Goal: Information Seeking & Learning: Find specific page/section

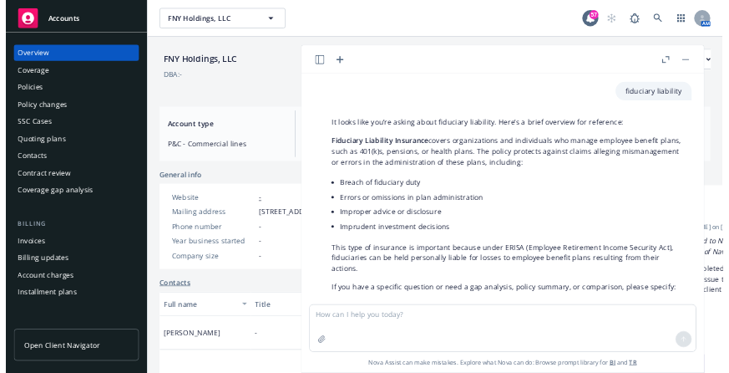
scroll to position [713, 0]
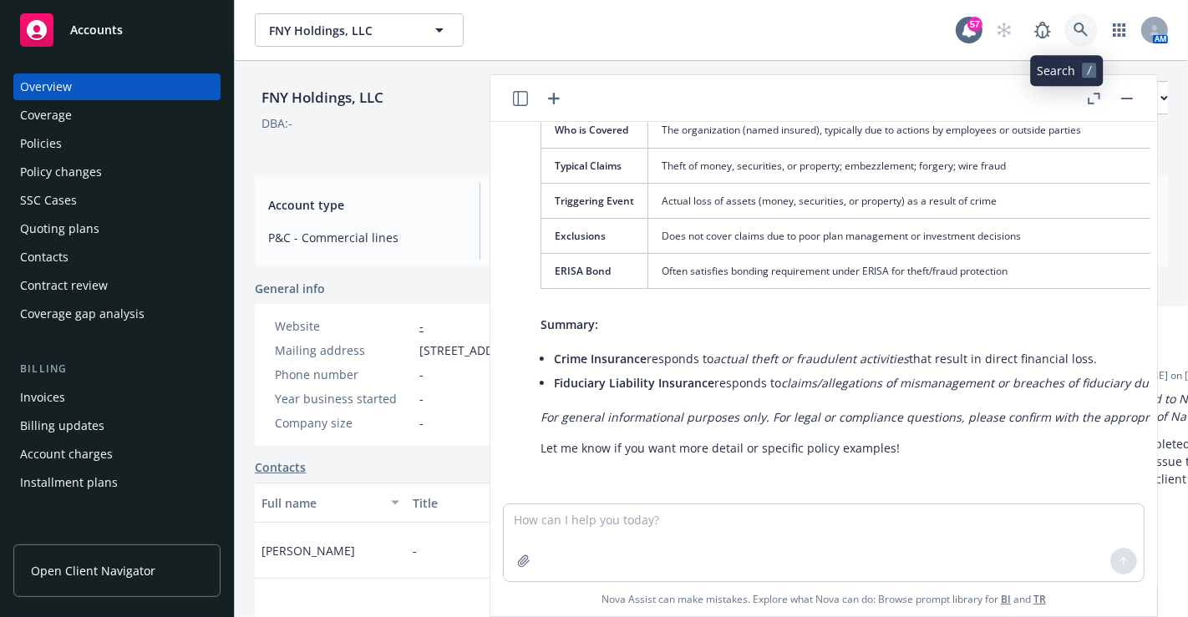
click at [1074, 27] on icon at bounding box center [1081, 30] width 15 height 15
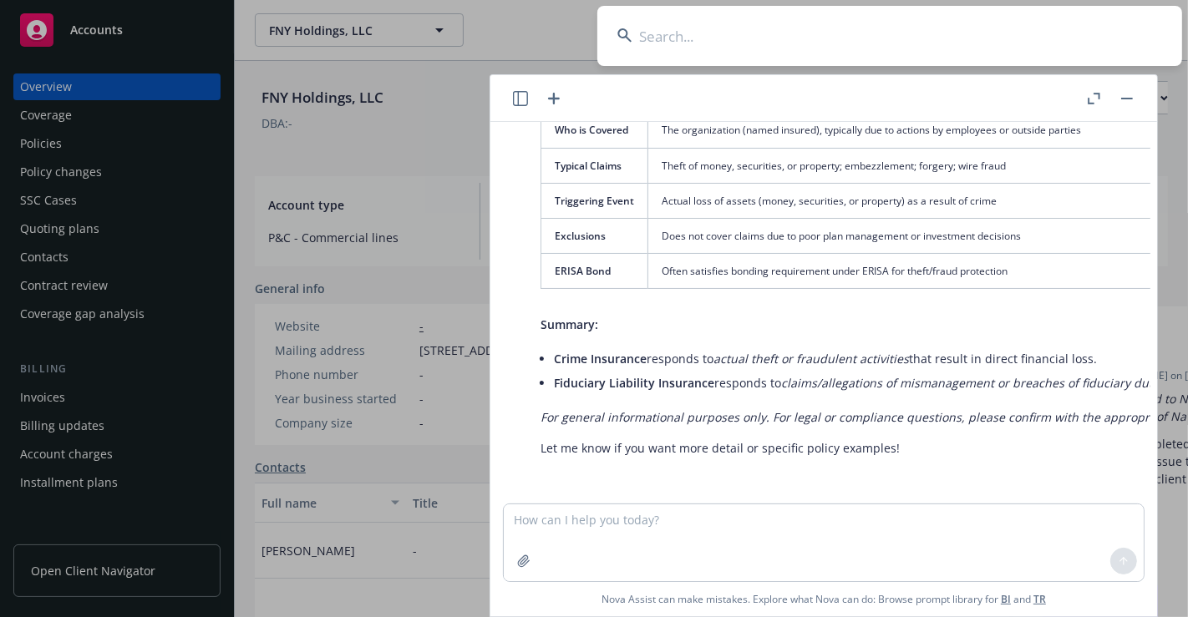
click at [969, 30] on input at bounding box center [889, 36] width 585 height 60
type input "anterior"
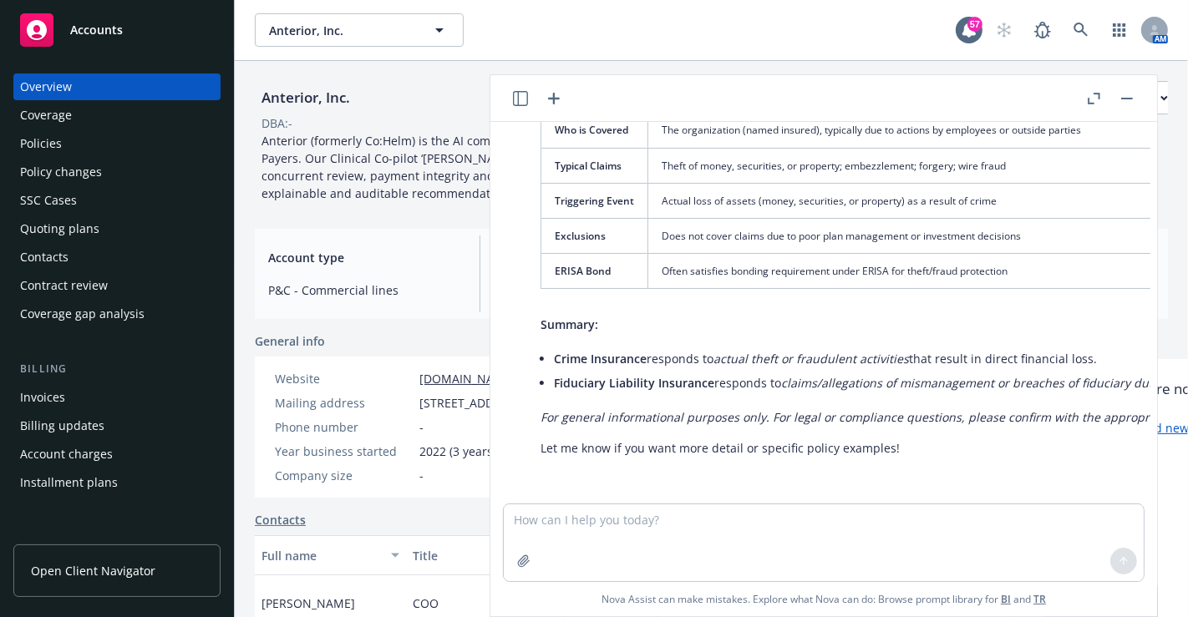
click at [93, 223] on div "Quoting plans" at bounding box center [59, 229] width 79 height 27
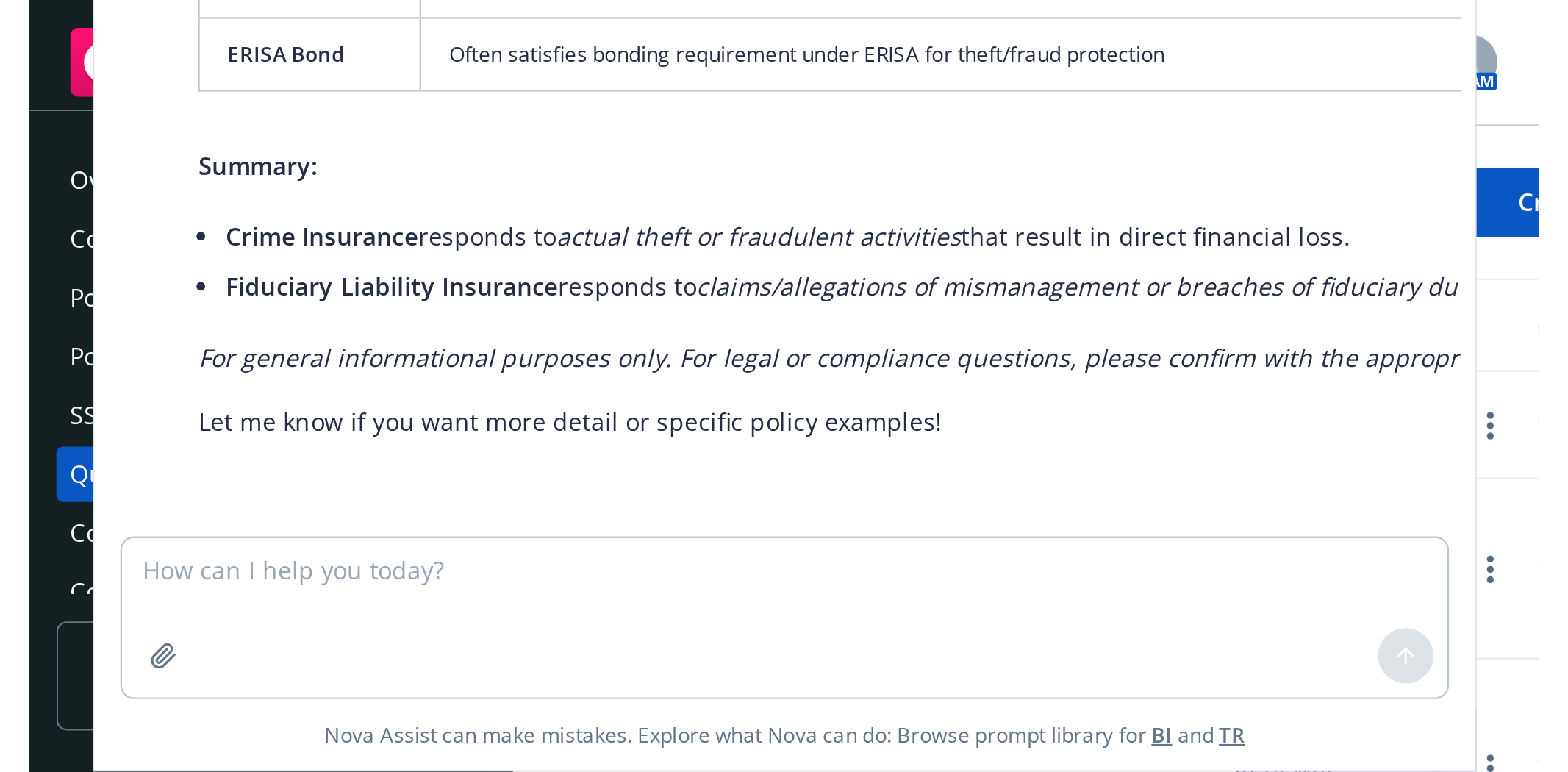
scroll to position [628, 0]
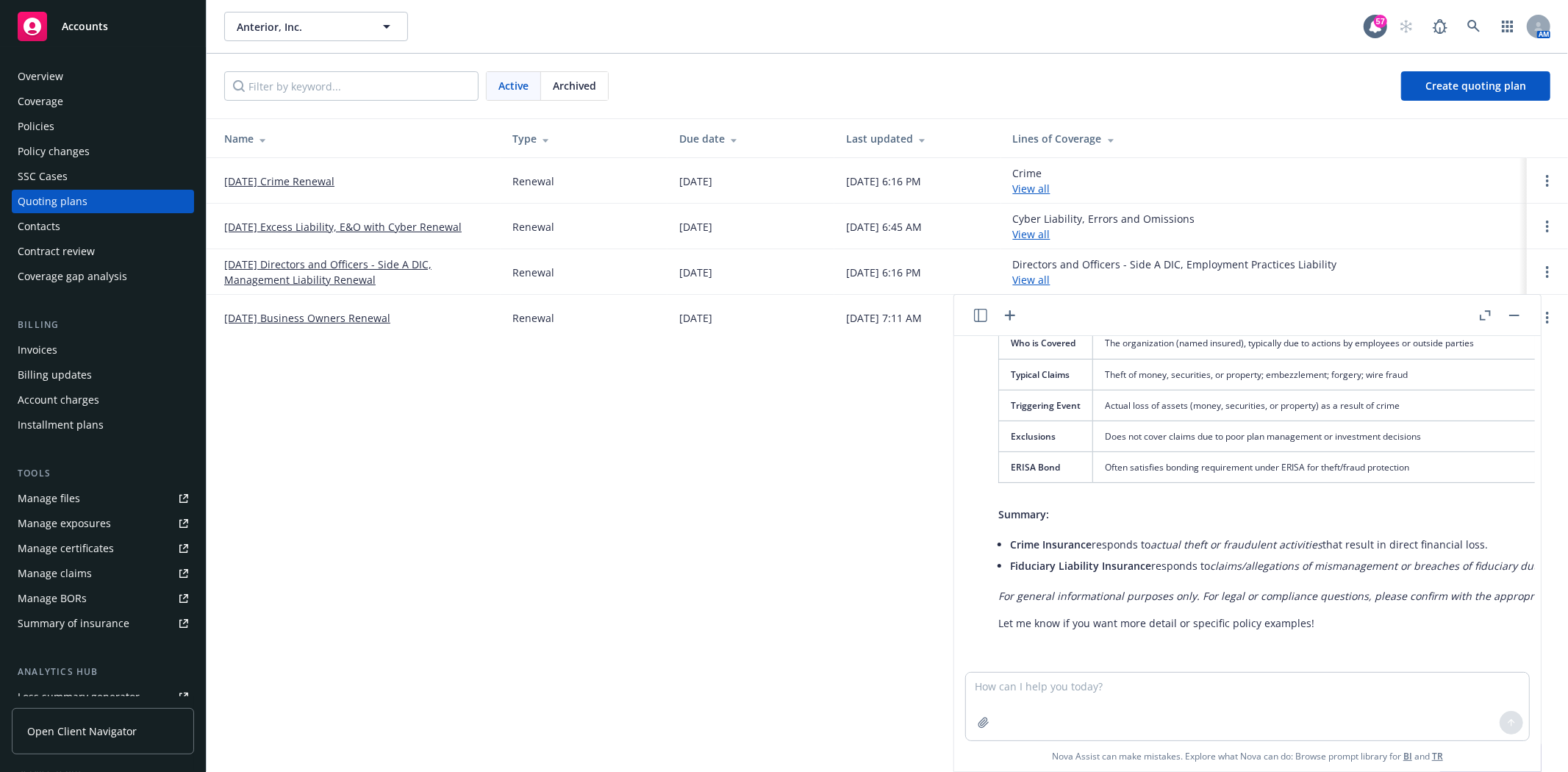
click at [1044, 311] on button "button" at bounding box center [1514, 315] width 18 height 18
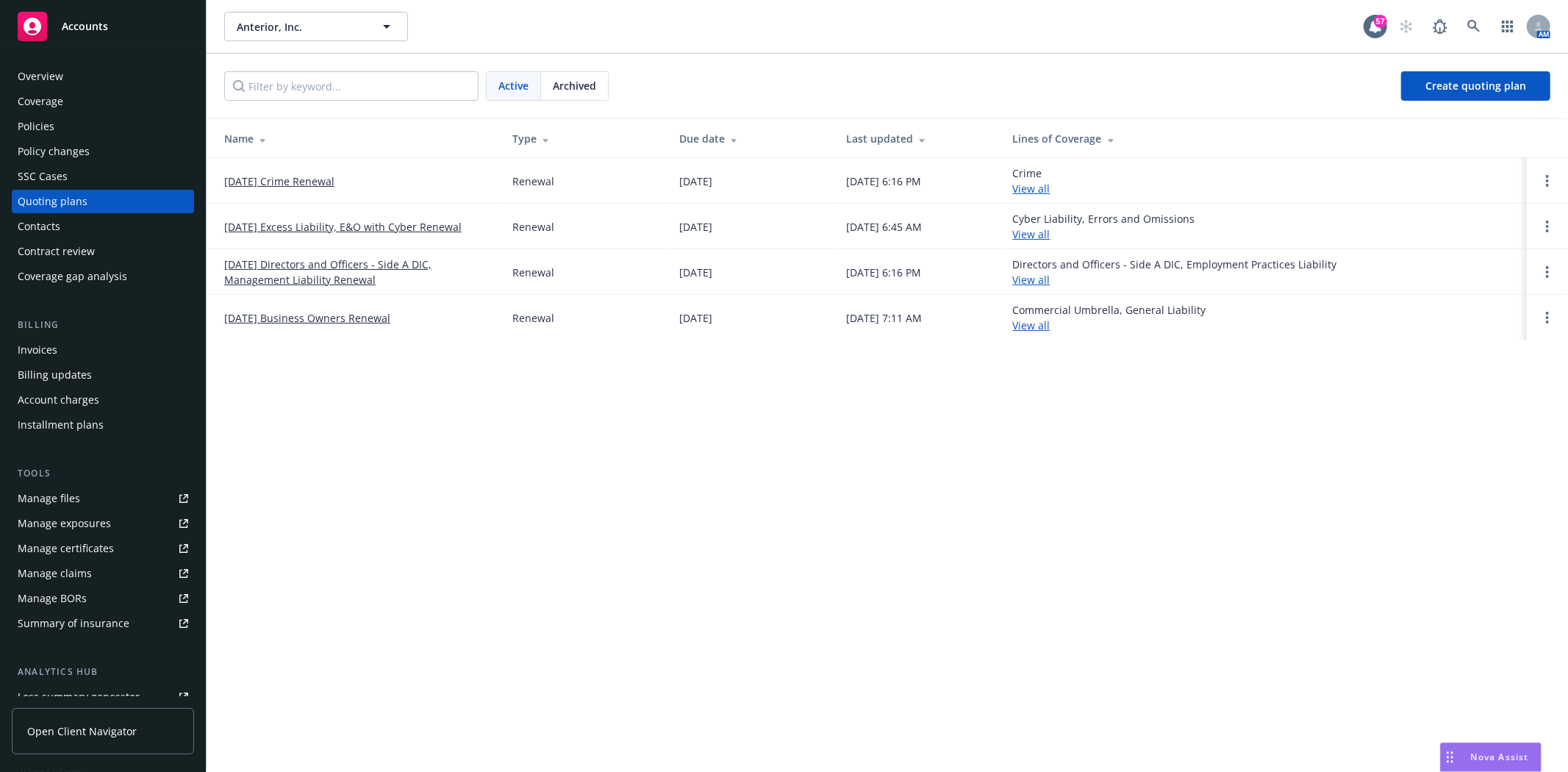
scroll to position [630, 0]
click at [307, 274] on link "[DATE] Directors and Officers - Side A DIC, Management Liability Renewal" at bounding box center [356, 272] width 265 height 31
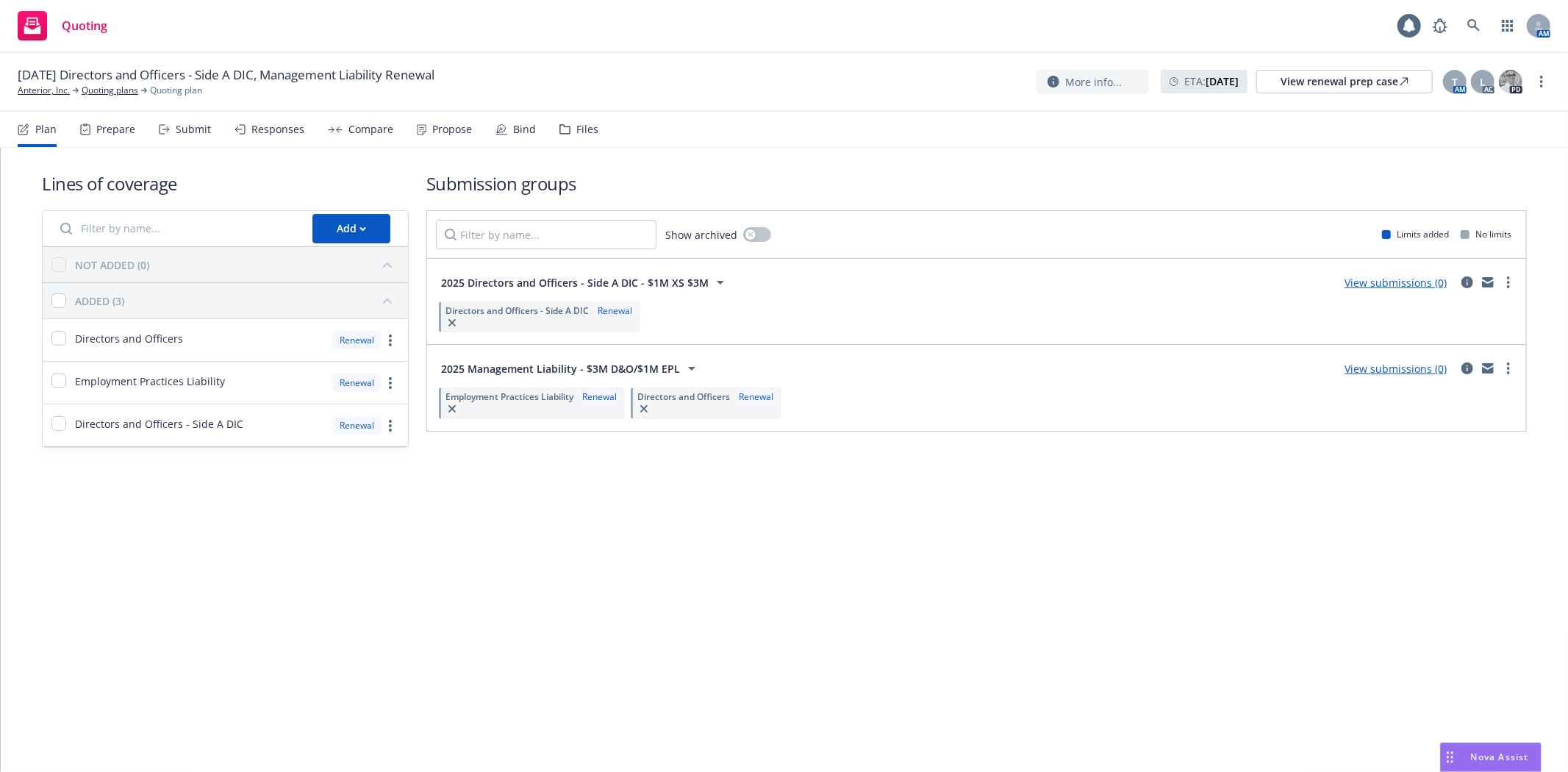
click at [584, 136] on div "Files" at bounding box center [579, 129] width 39 height 35
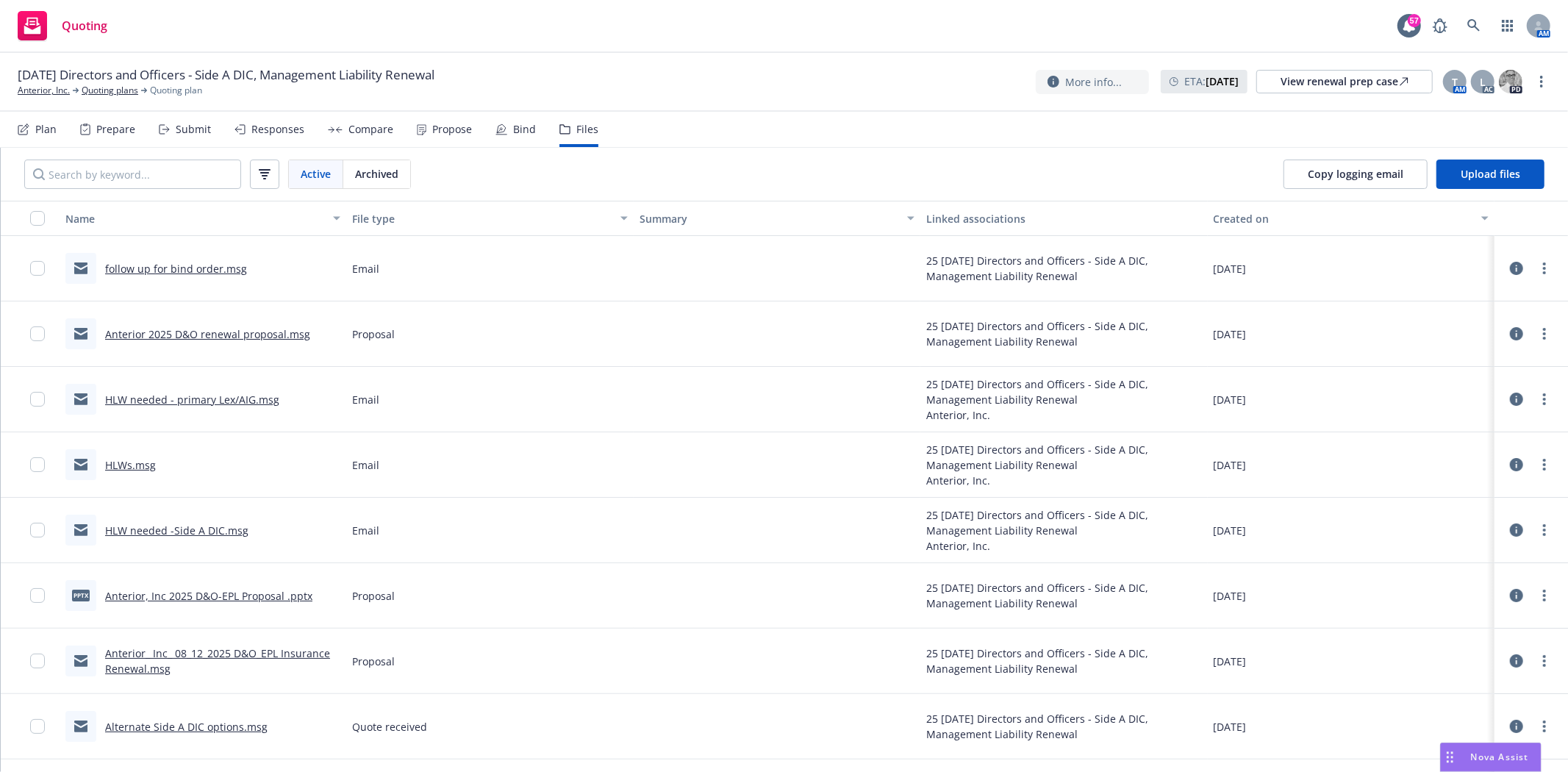
click at [237, 261] on link "follow up for bind order.msg" at bounding box center [175, 268] width 142 height 14
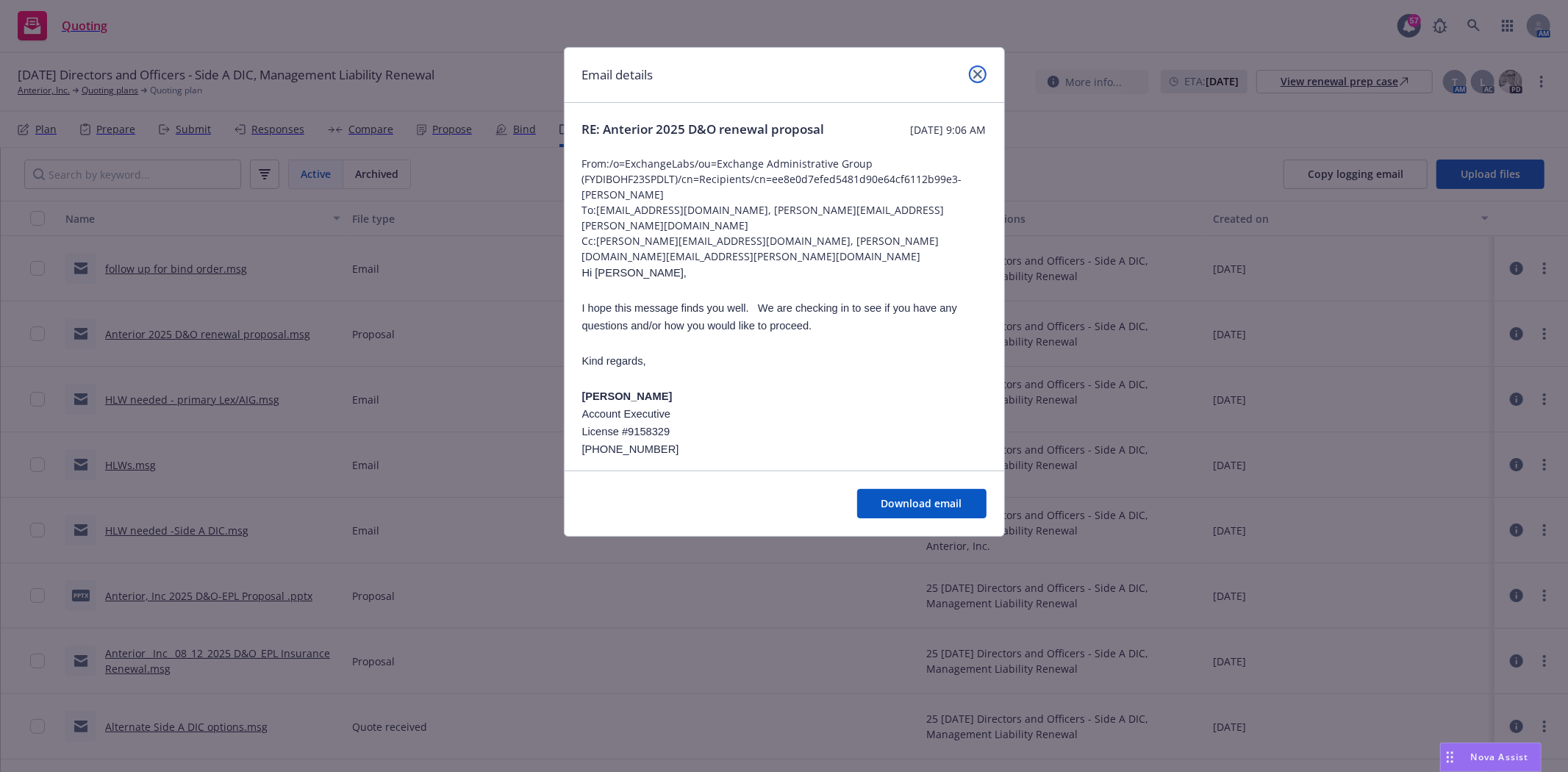
click at [979, 72] on icon "close" at bounding box center [978, 74] width 9 height 9
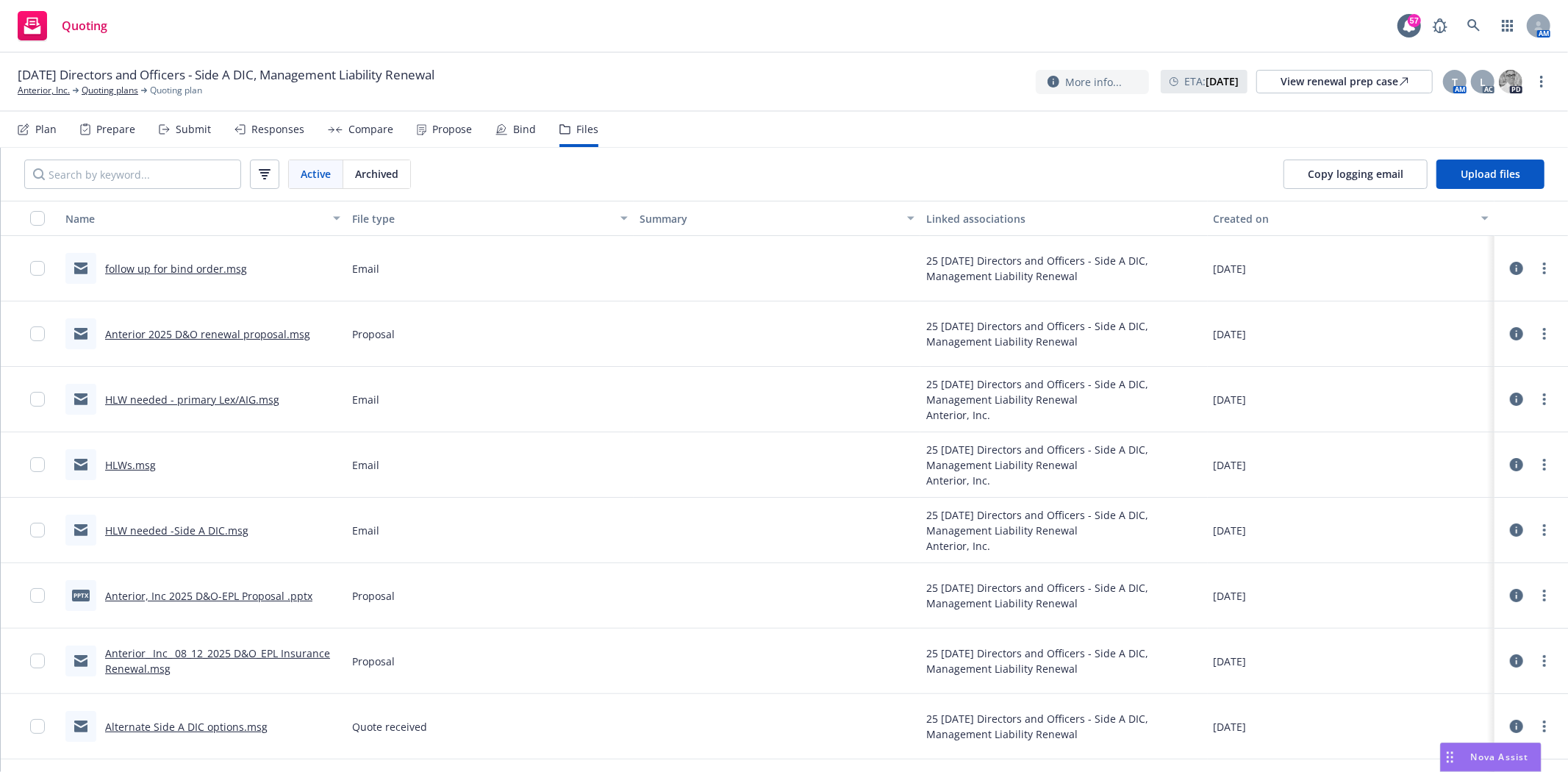
click at [159, 261] on link "follow up for bind order.msg" at bounding box center [175, 268] width 142 height 14
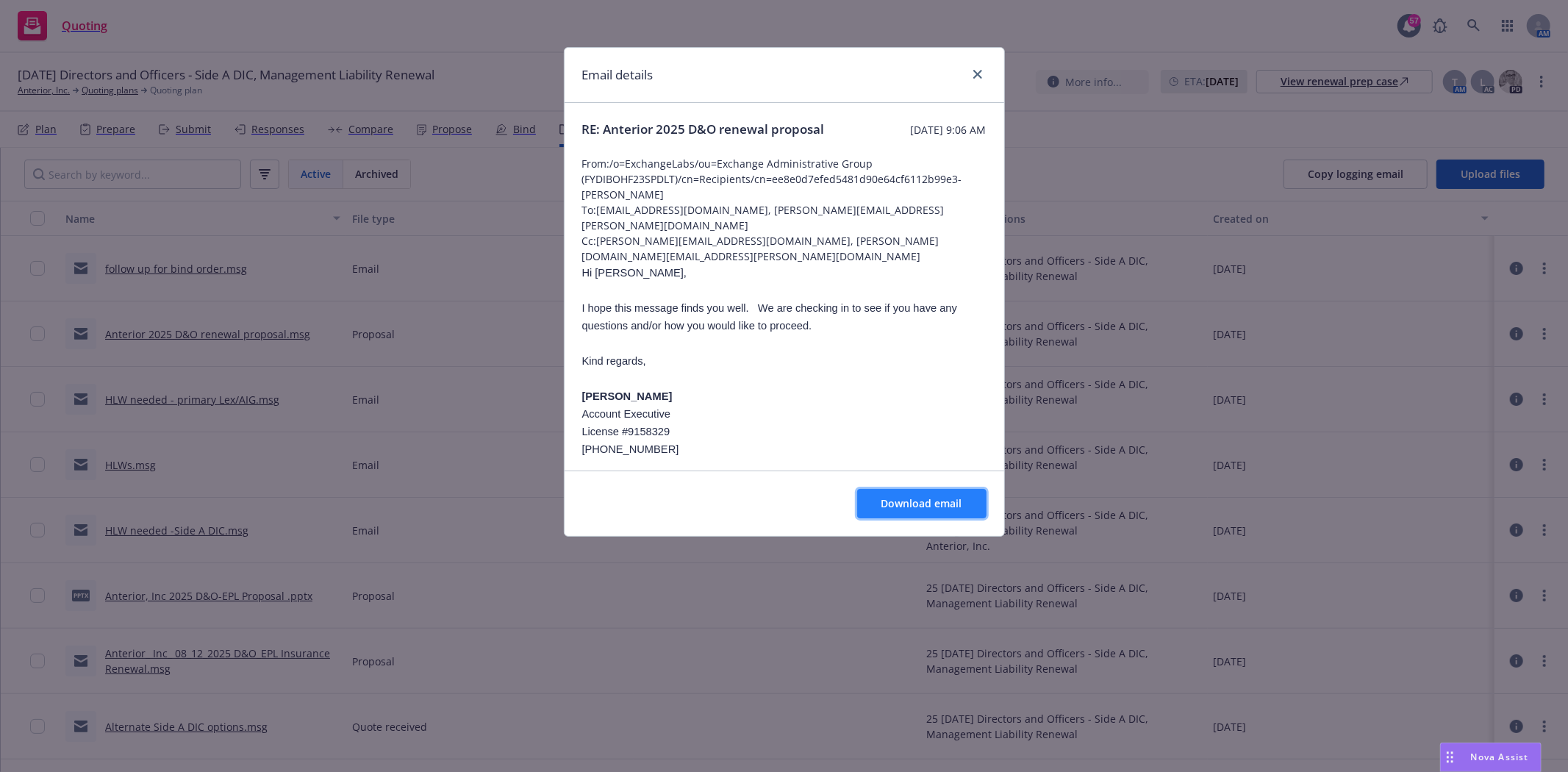
click at [916, 510] on span "Download email" at bounding box center [922, 504] width 81 height 14
click at [980, 74] on icon "close" at bounding box center [978, 74] width 9 height 9
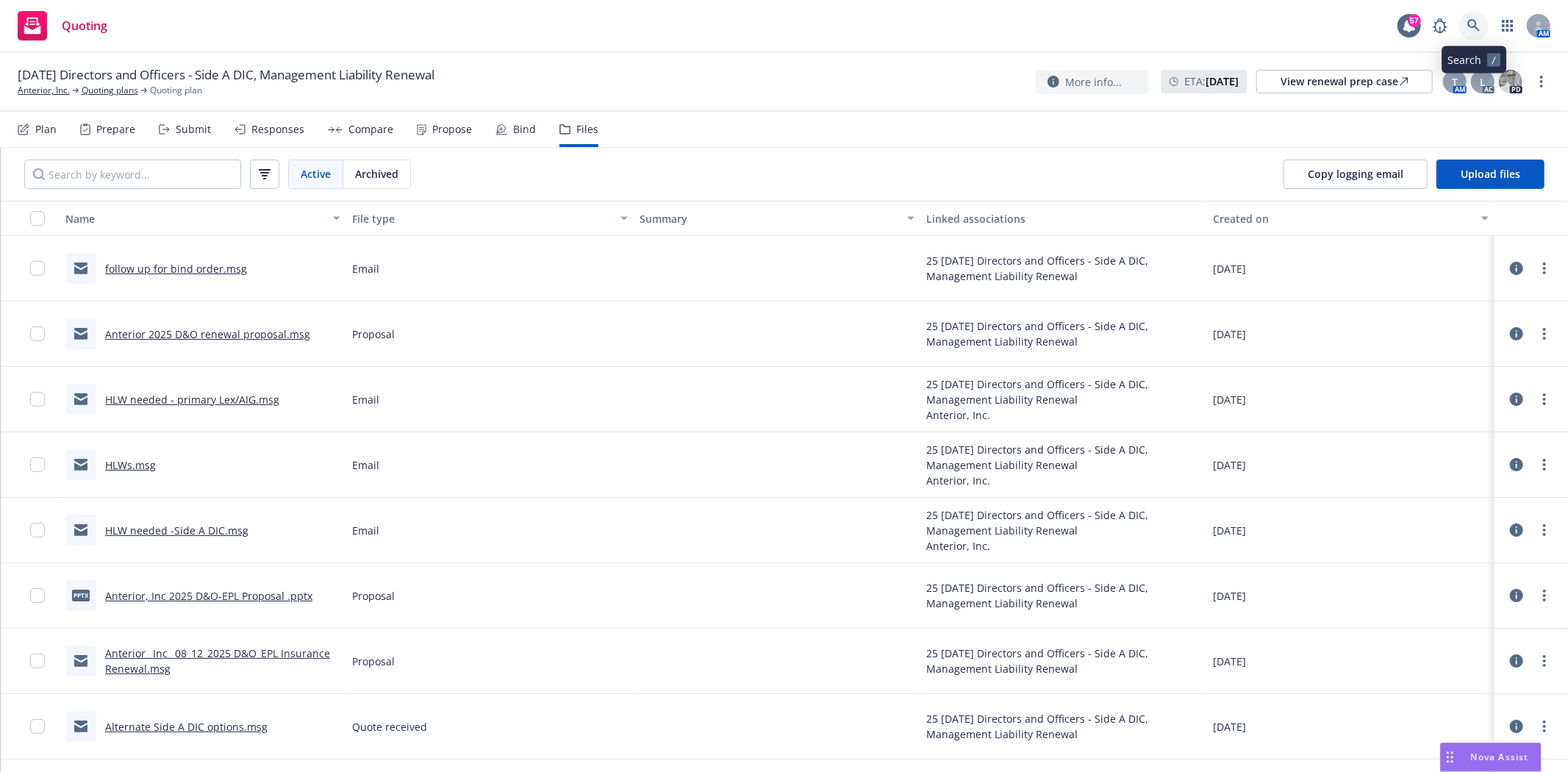
click at [1480, 25] on icon at bounding box center [1474, 26] width 13 height 13
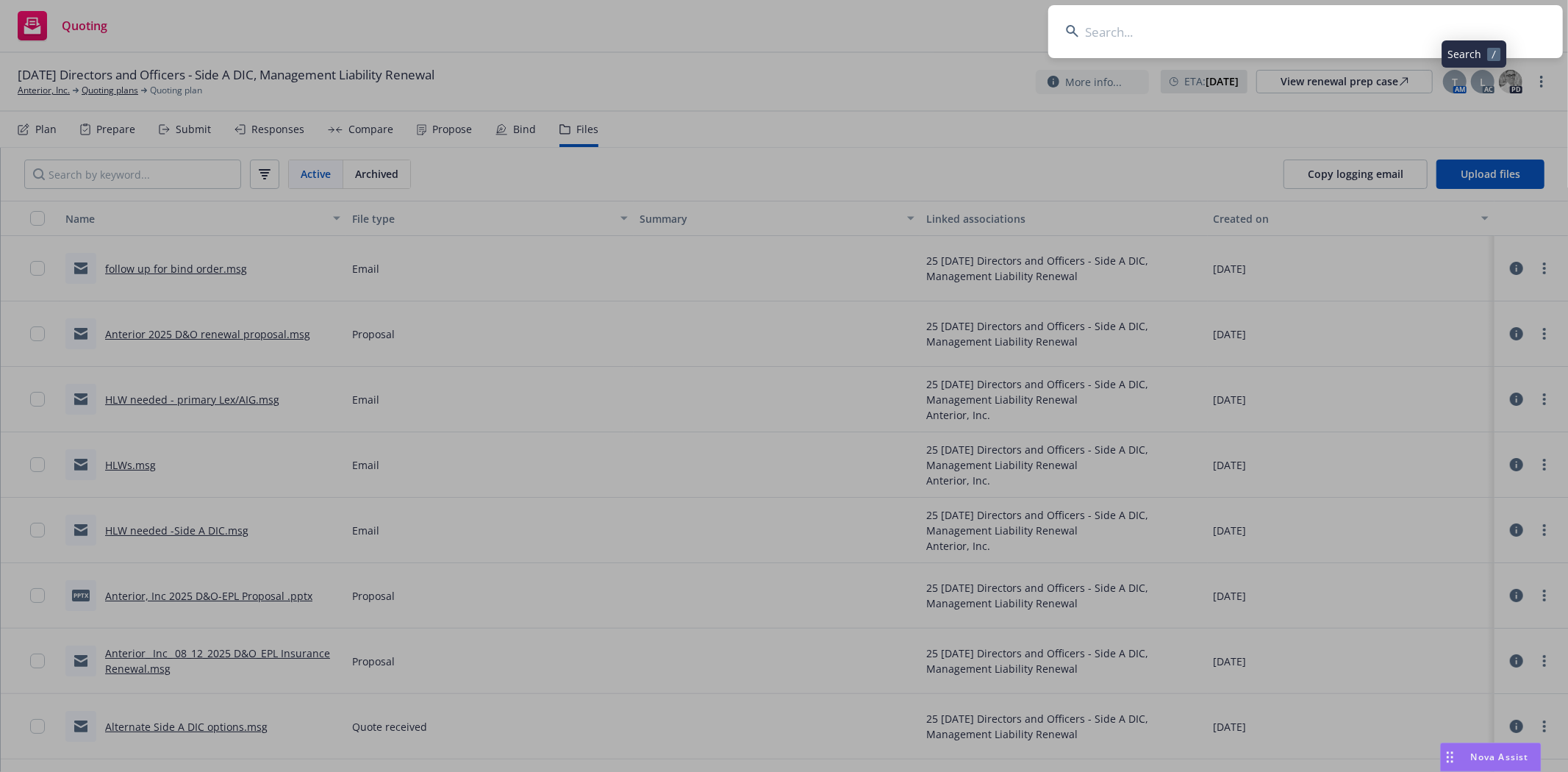
click at [1389, 44] on input at bounding box center [1305, 32] width 515 height 53
type input "parachute home"
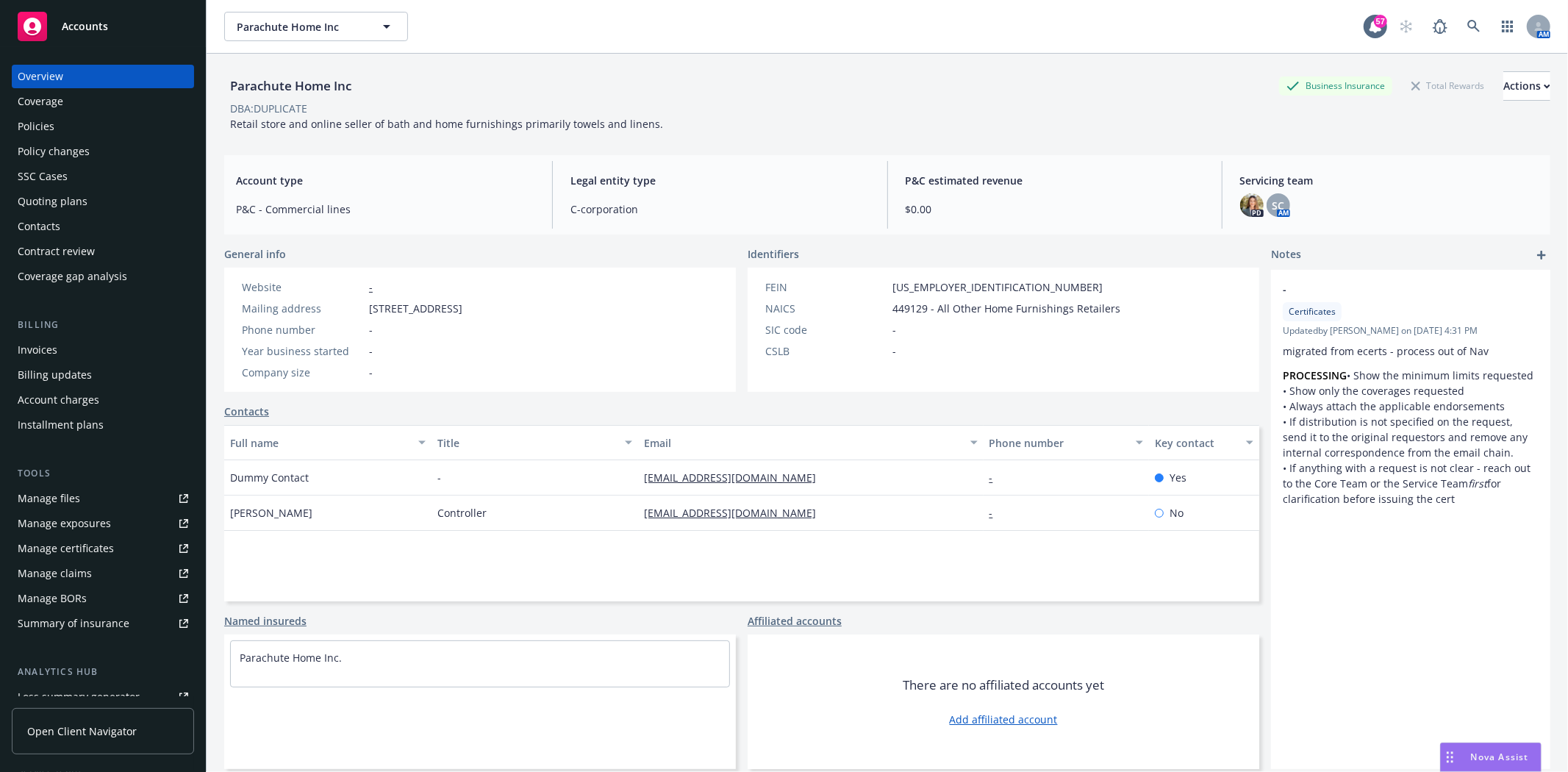
click at [41, 114] on div "Policies" at bounding box center [36, 126] width 37 height 24
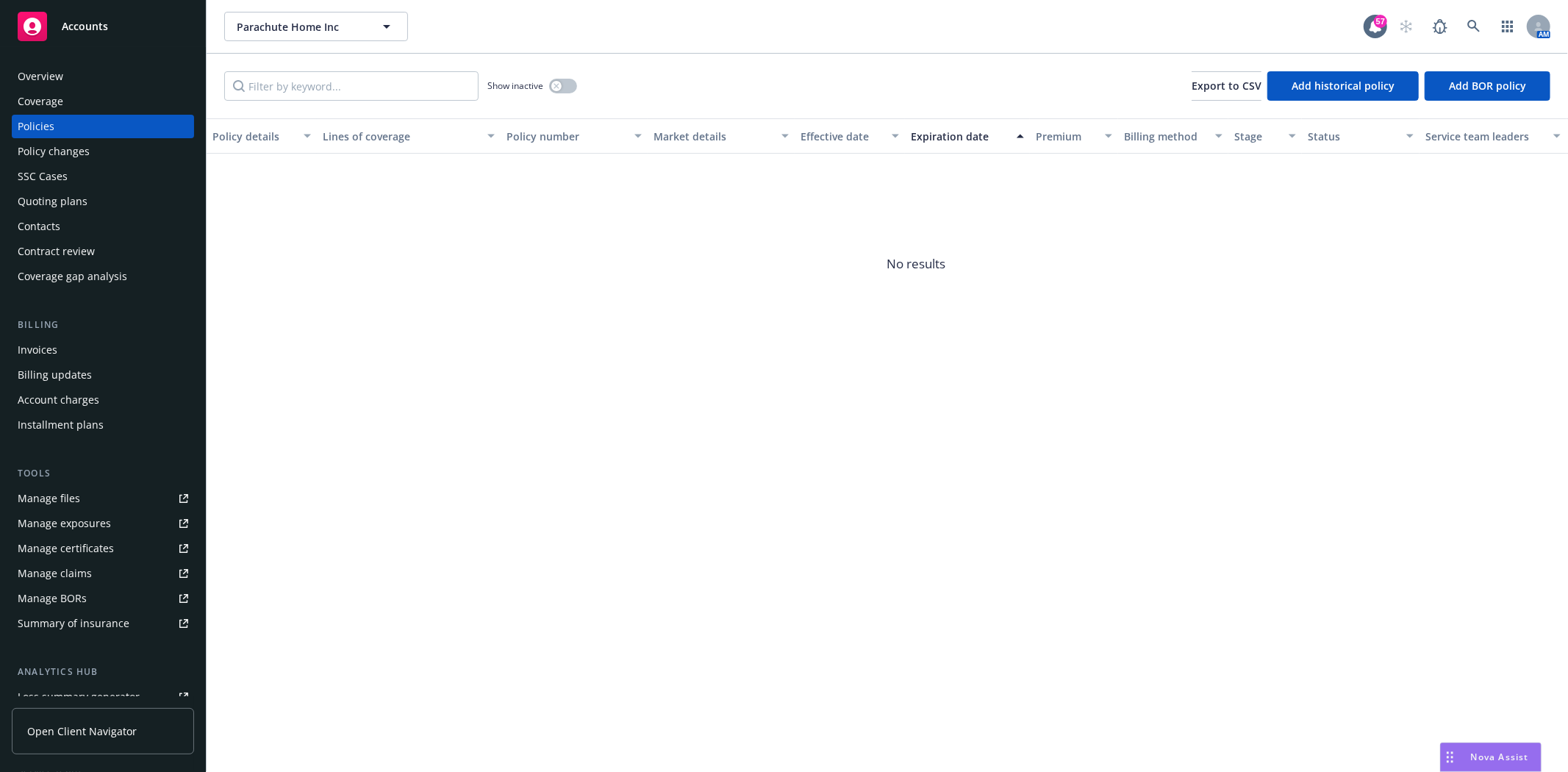
click at [41, 114] on div "Policies" at bounding box center [36, 126] width 37 height 24
click at [1476, 18] on link at bounding box center [1473, 26] width 29 height 29
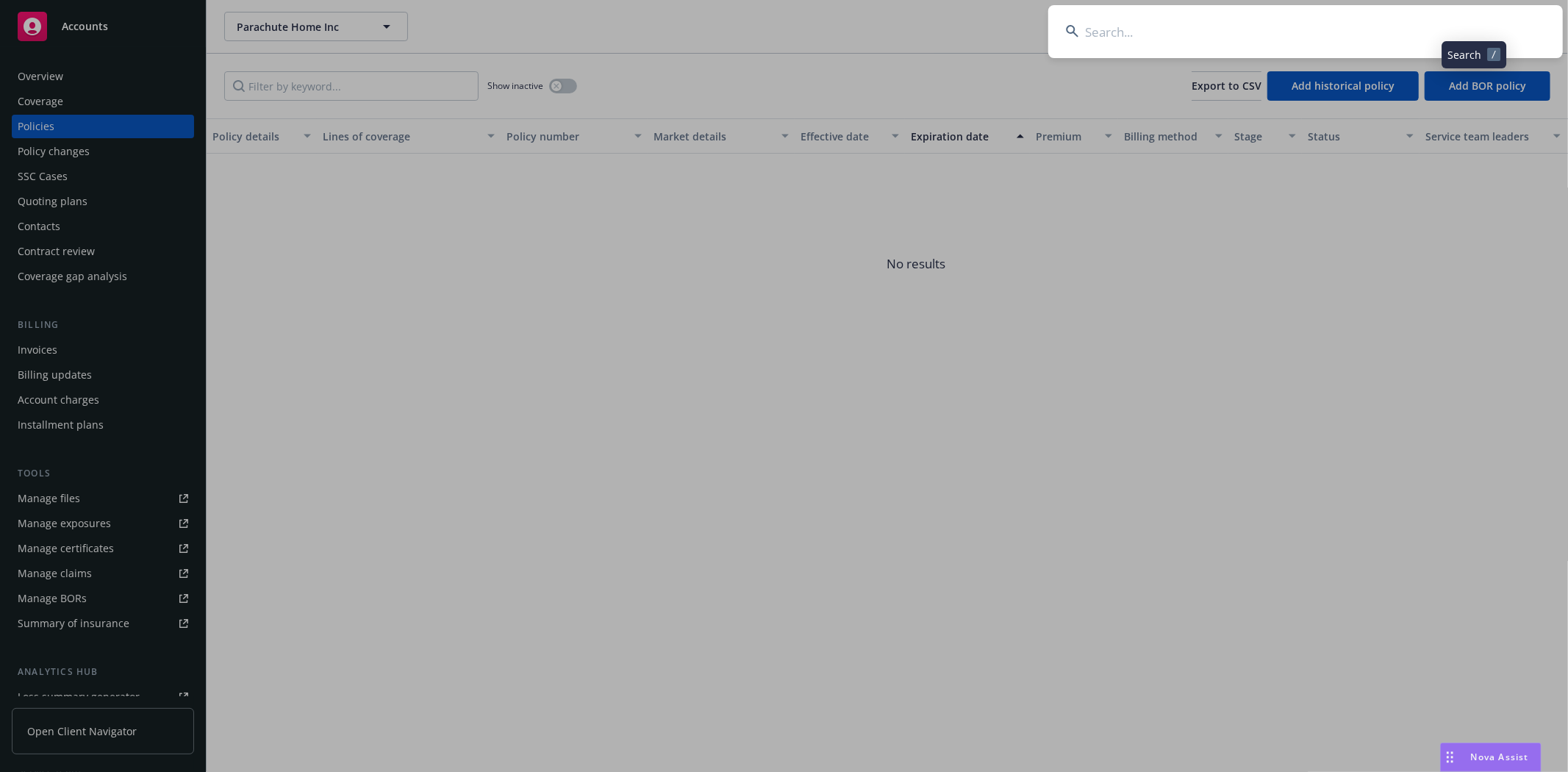
click at [1260, 16] on input at bounding box center [1305, 32] width 515 height 53
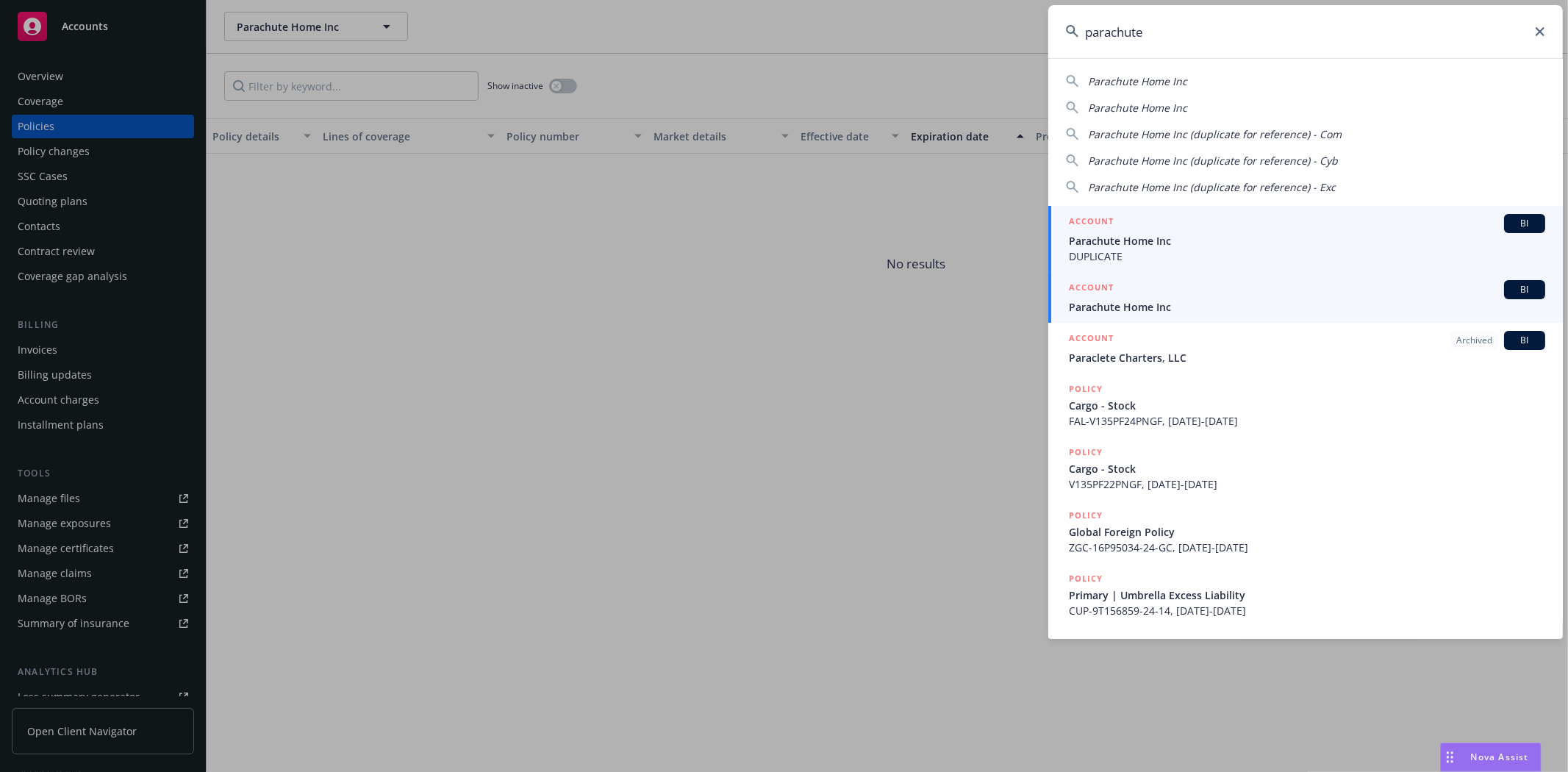
type input "parachute"
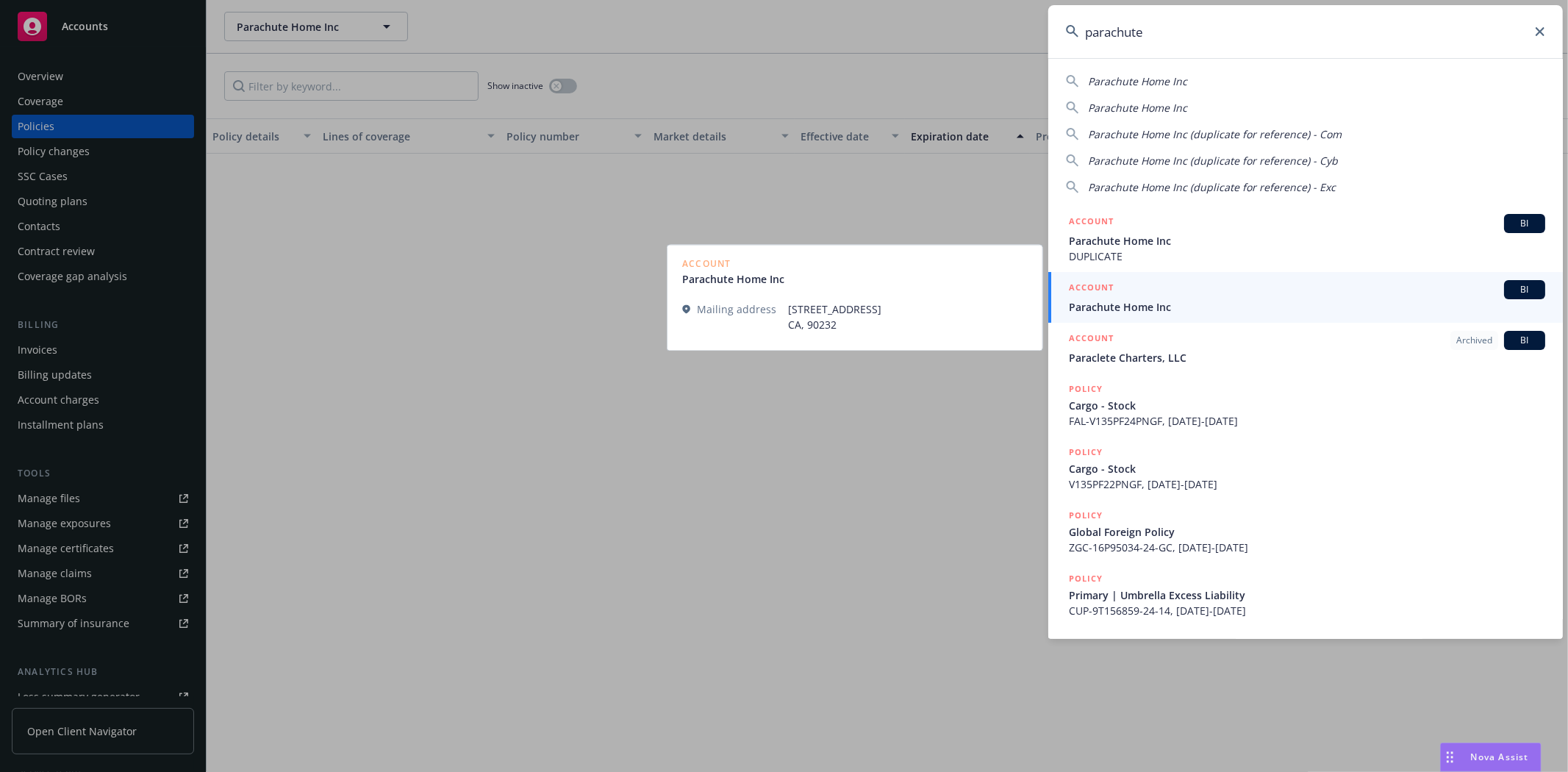
click at [1170, 292] on div "ACCOUNT BI" at bounding box center [1307, 290] width 476 height 19
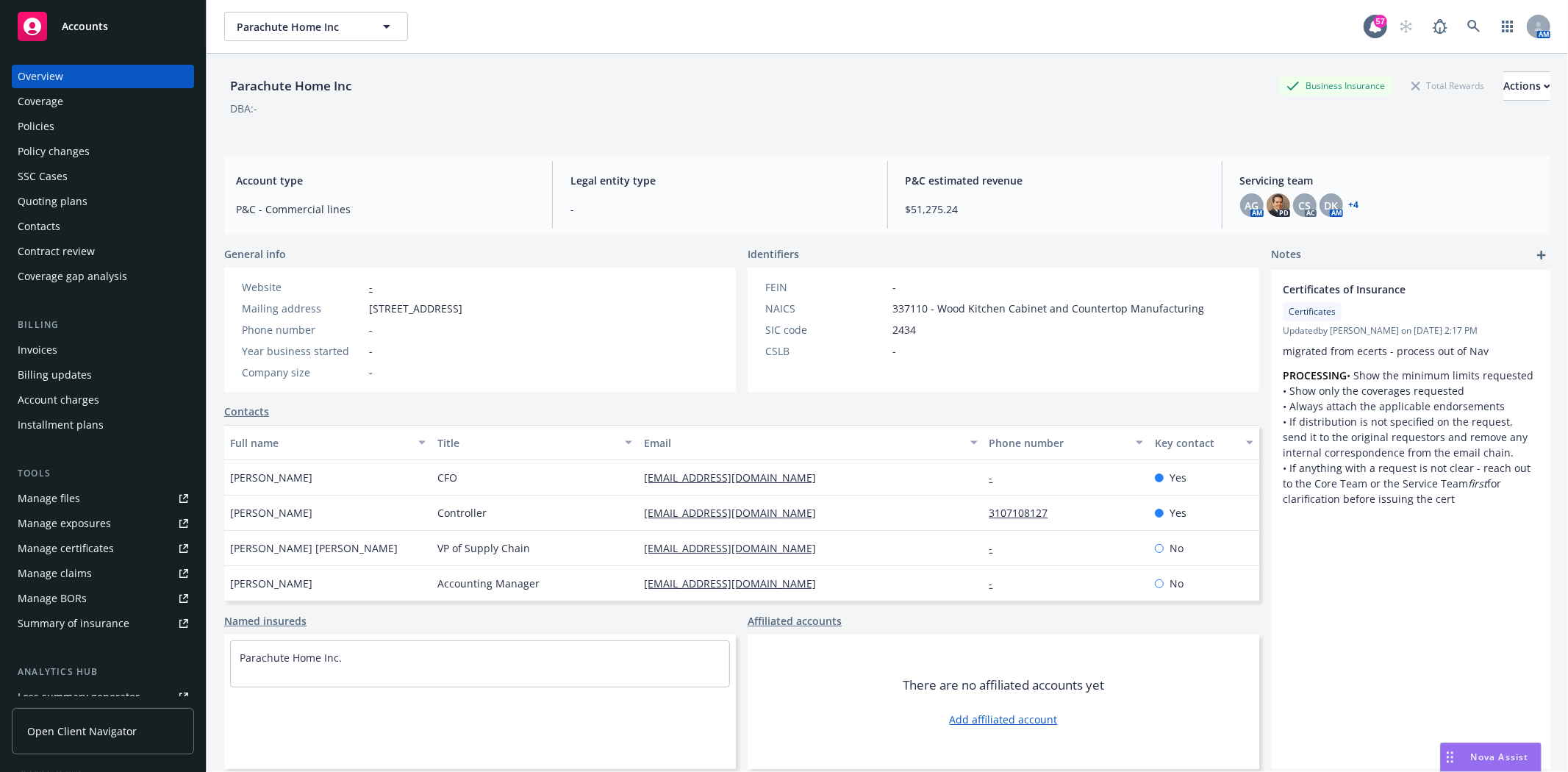
click at [40, 126] on div "Policies" at bounding box center [36, 126] width 37 height 24
